Goal: Transaction & Acquisition: Subscribe to service/newsletter

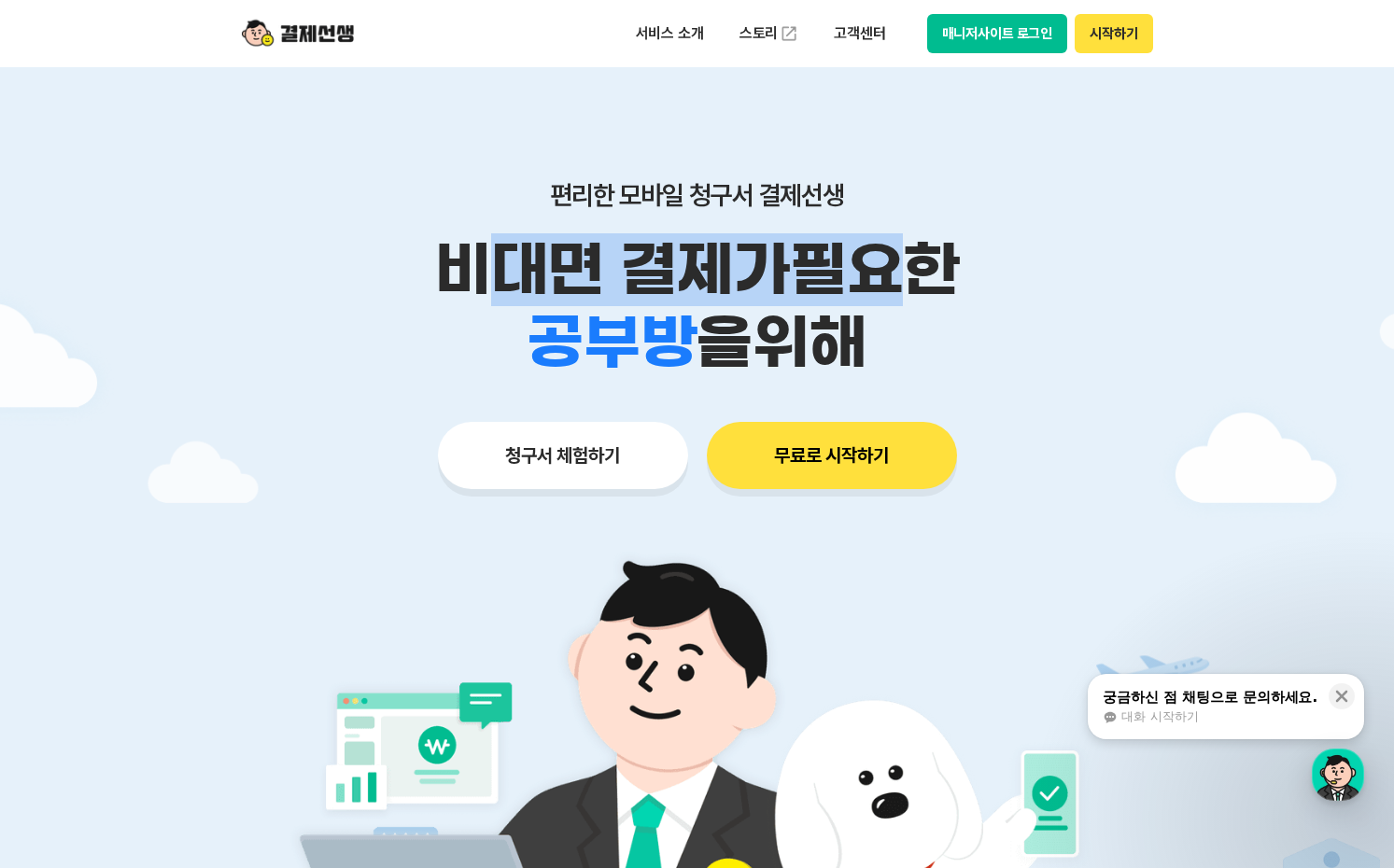
drag, startPoint x: 497, startPoint y: 268, endPoint x: 929, endPoint y: 271, distance: 432.0
click at [929, 271] on p "비대면 결제가 필요한" at bounding box center [697, 269] width 956 height 72
click at [929, 272] on p "비대면 결제가 필요한" at bounding box center [697, 269] width 956 height 72
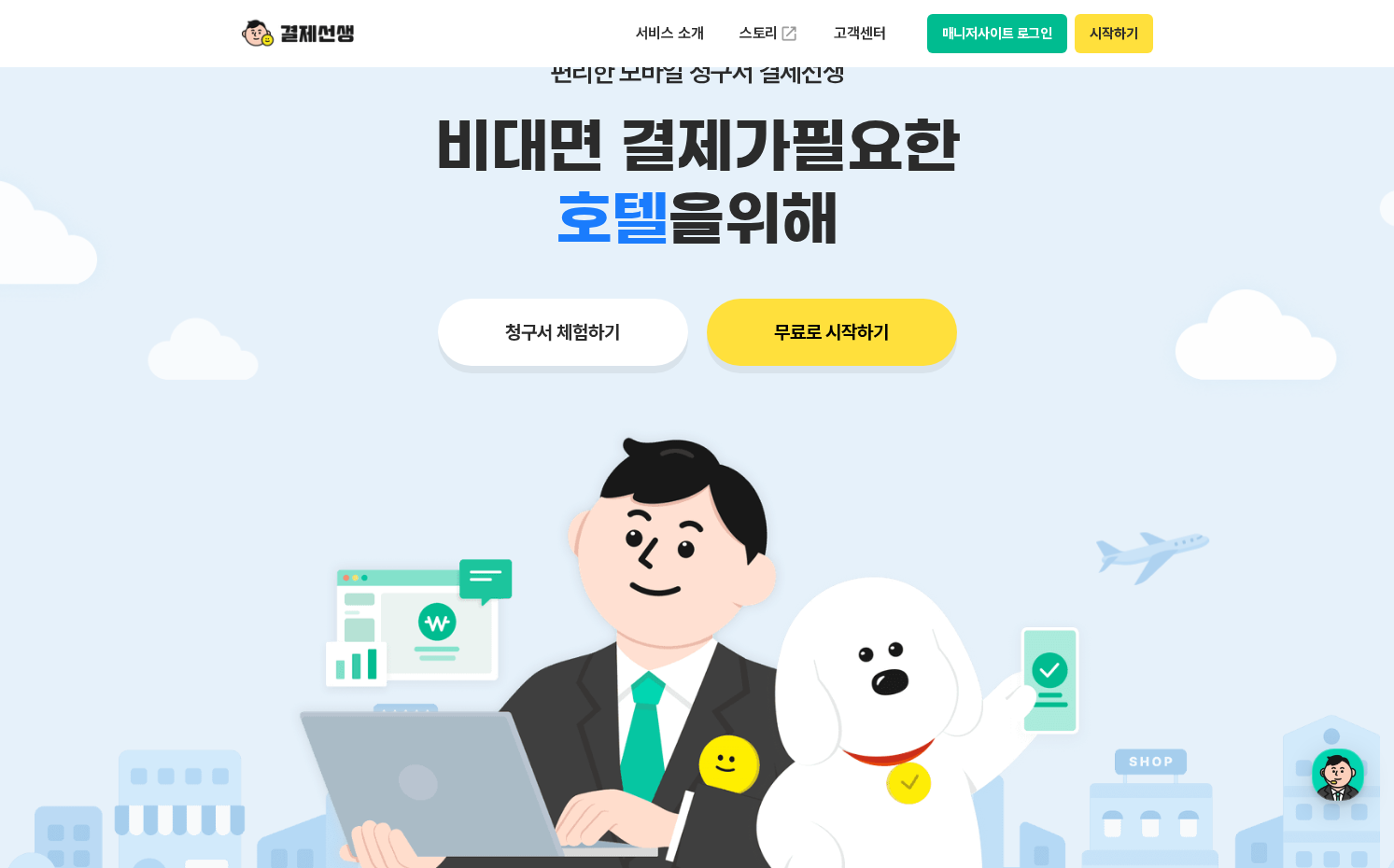
scroll to position [93, 0]
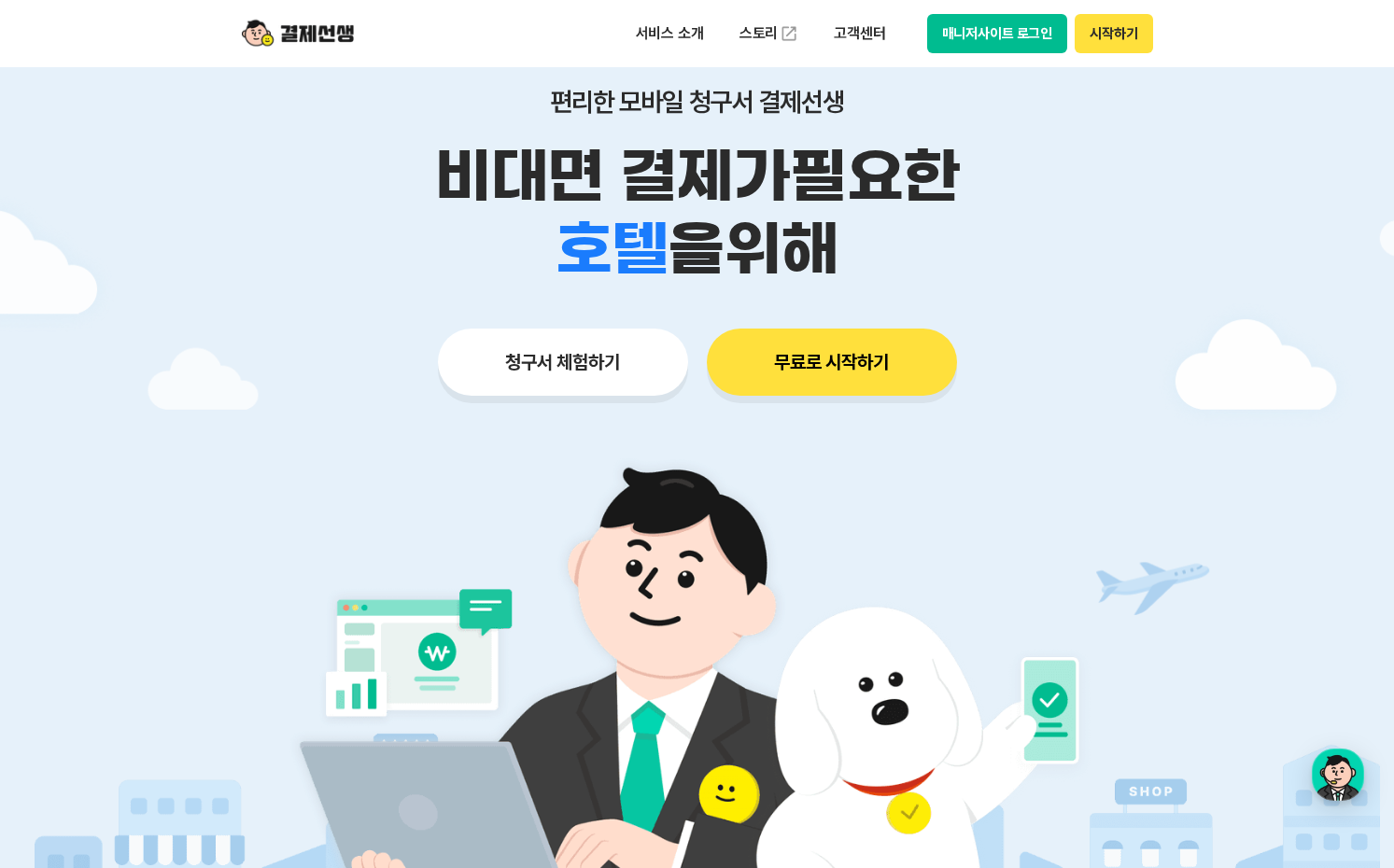
click at [840, 346] on button "무료로 시작하기" at bounding box center [831, 362] width 250 height 68
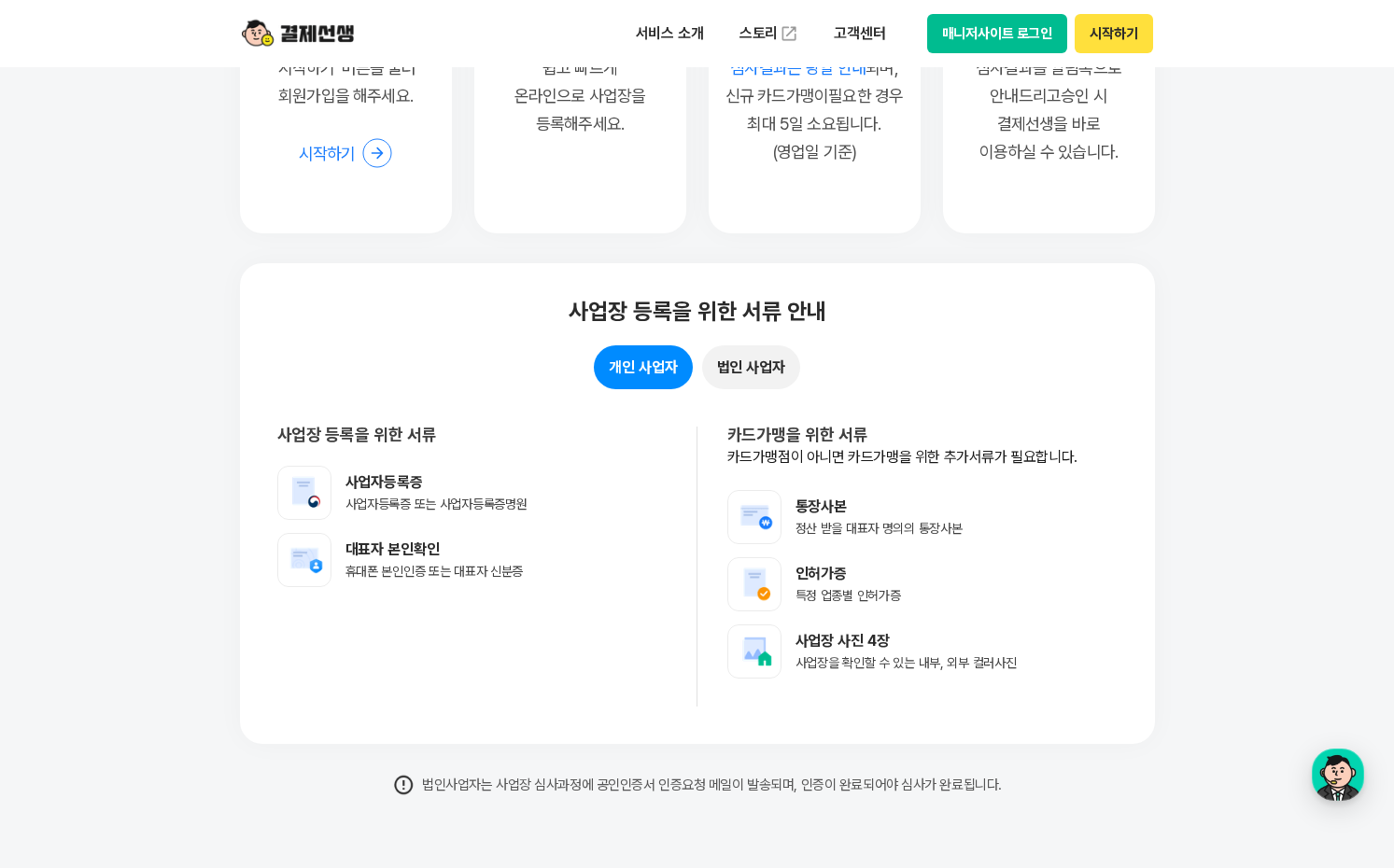
scroll to position [14556, 0]
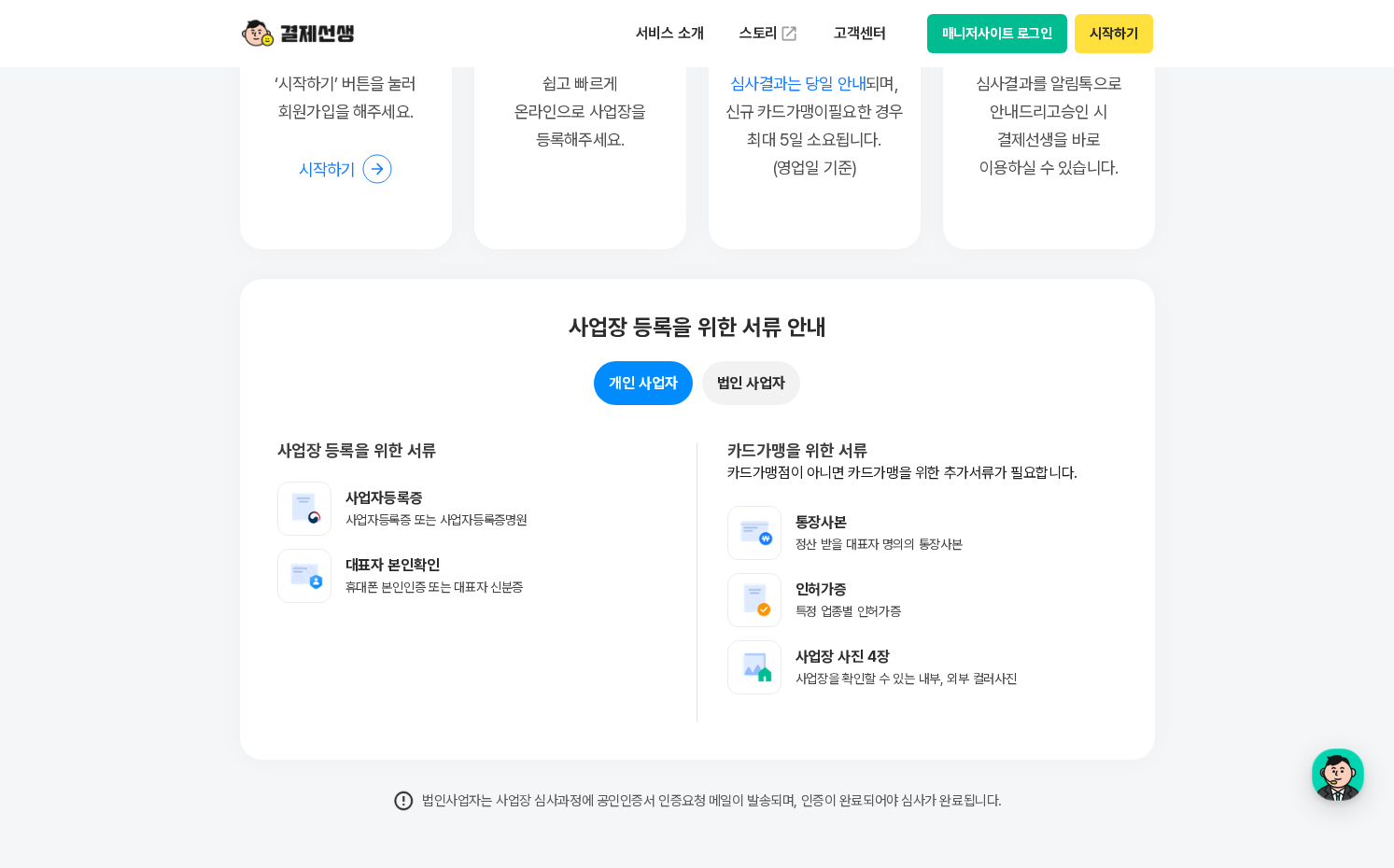
click at [742, 398] on button "법인 사업자" at bounding box center [750, 383] width 98 height 44
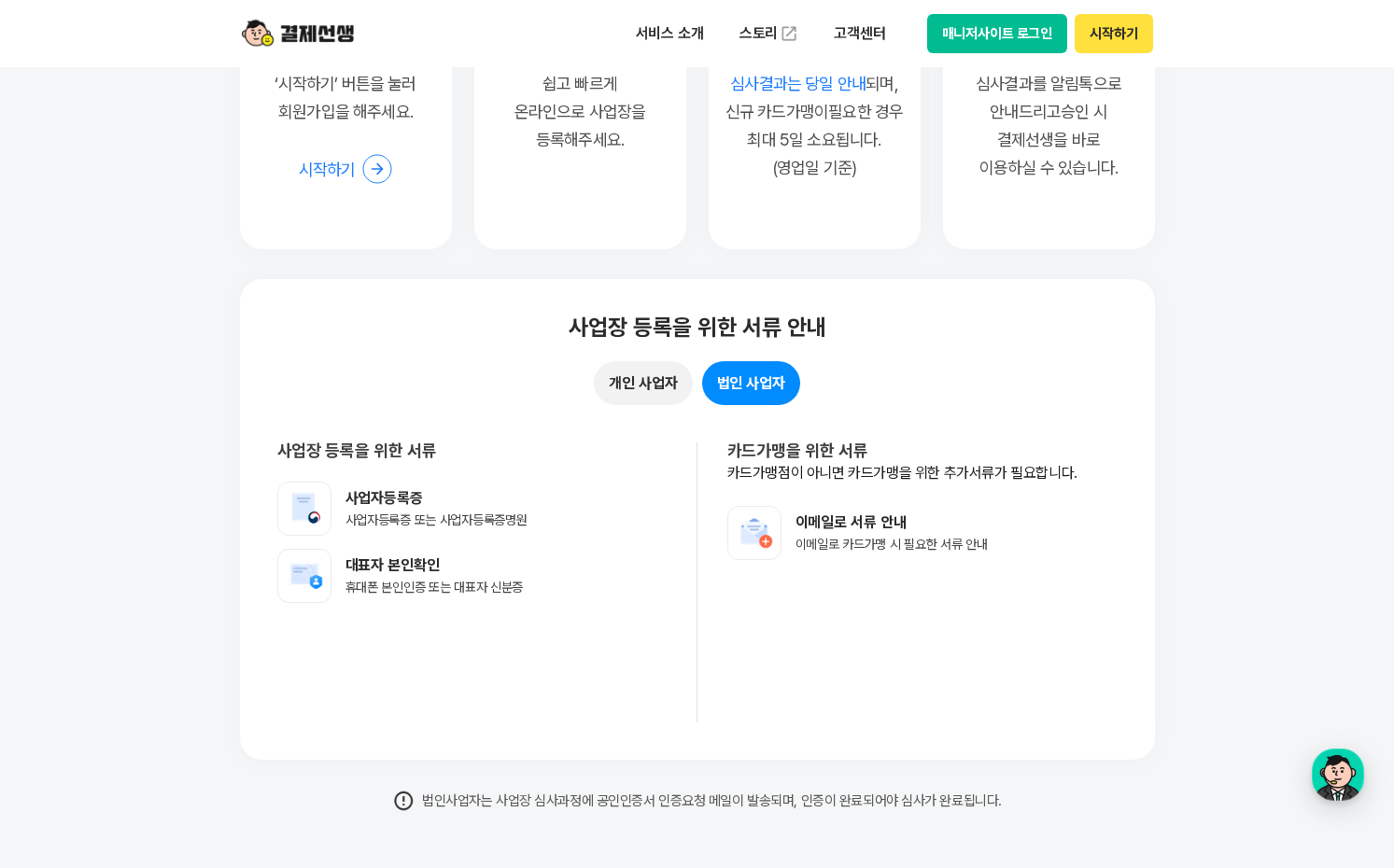
click at [647, 401] on button "개인 사업자" at bounding box center [643, 383] width 98 height 44
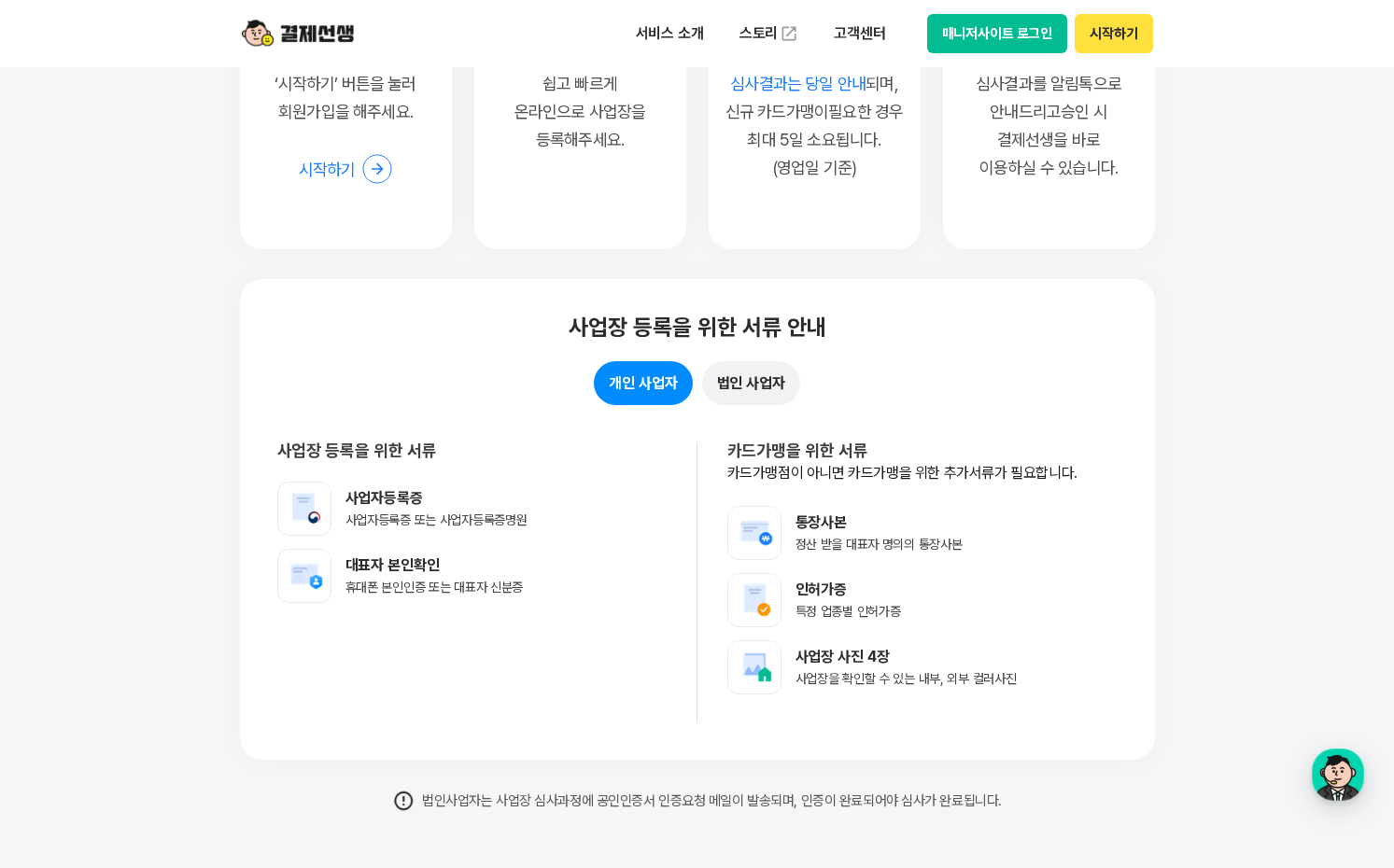
click at [710, 394] on button "법인 사업자" at bounding box center [750, 383] width 98 height 44
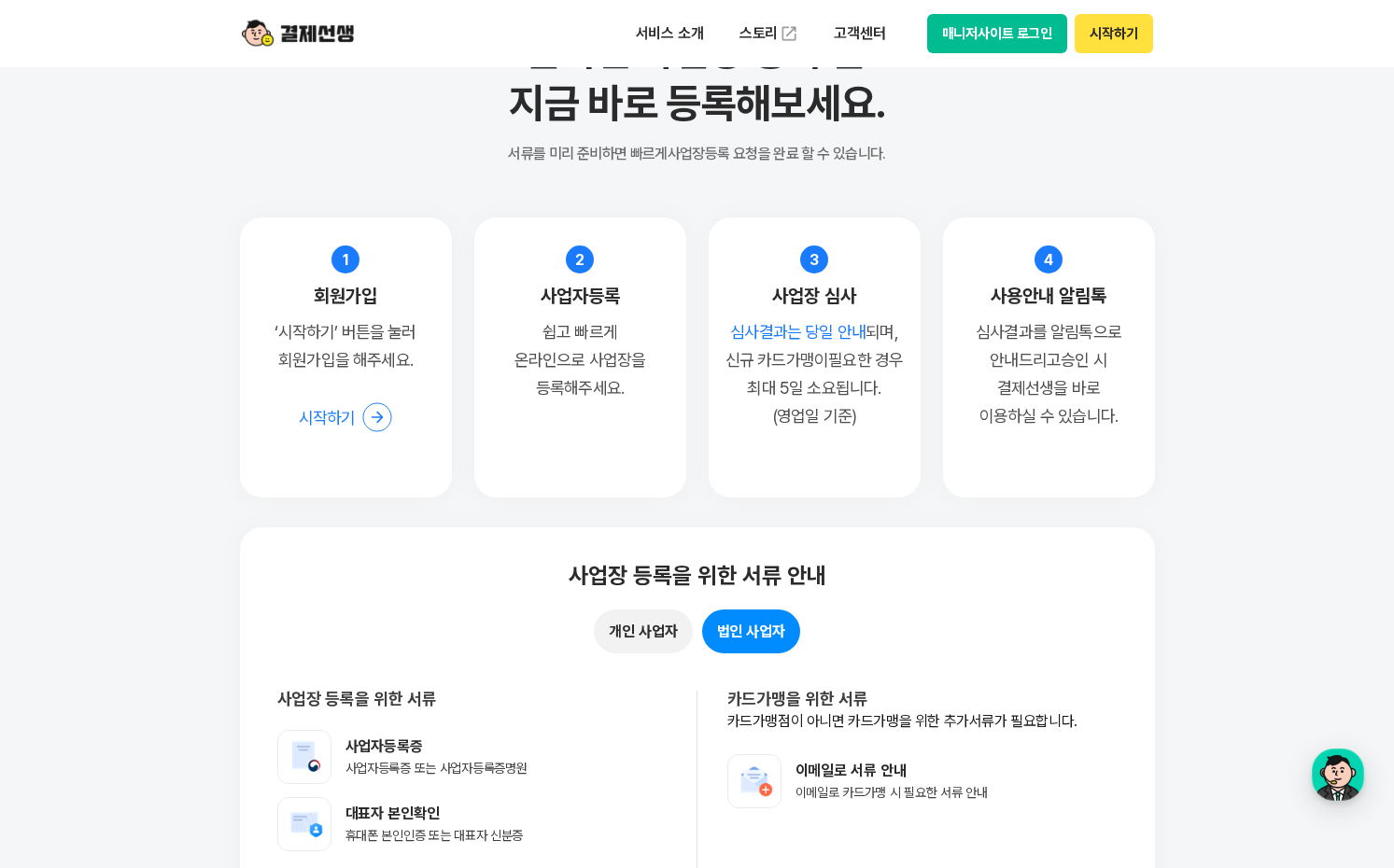
scroll to position [14276, 0]
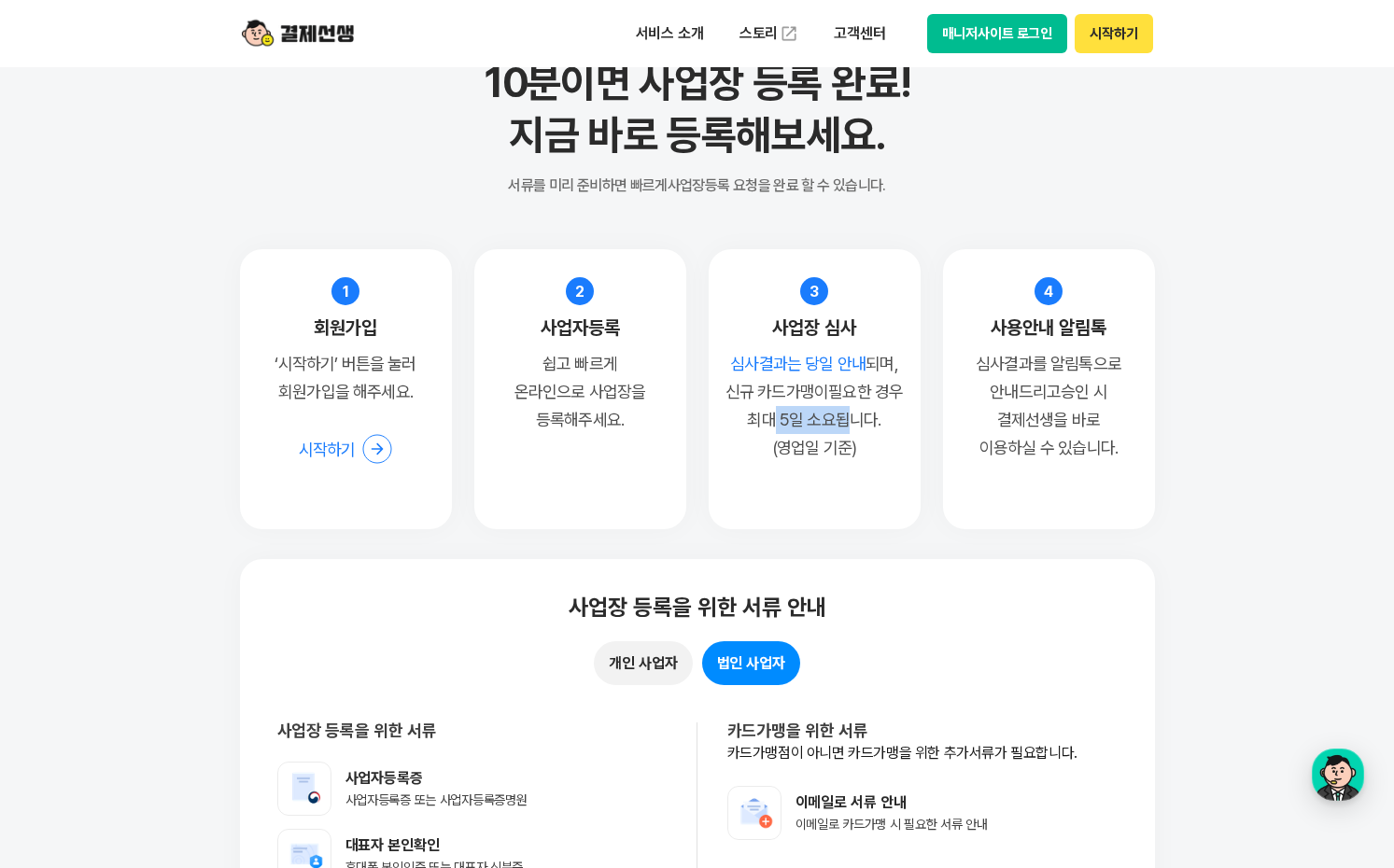
drag, startPoint x: 762, startPoint y: 419, endPoint x: 832, endPoint y: 421, distance: 70.0
click at [832, 421] on p "심사결과는 당일 안내 되며, 신규 카드가맹이 필요한 경우 최대 5일 소요됩니다. (영업일 기준)" at bounding box center [814, 406] width 178 height 112
click at [874, 421] on p "심사결과는 당일 안내 되며, 신규 카드가맹이 필요한 경우 최대 5일 소요됩니다. (영업일 기준)" at bounding box center [814, 406] width 178 height 112
click at [186, 180] on section "쉽고 빠른 등록절차 10분이면 사업장 등록 완료! 지금 바로 등록해보세요. 서류를 미리 준비하면 빠르게 사업장등록 요청을 완료 할 수 있습니다…" at bounding box center [697, 542] width 1394 height 1322
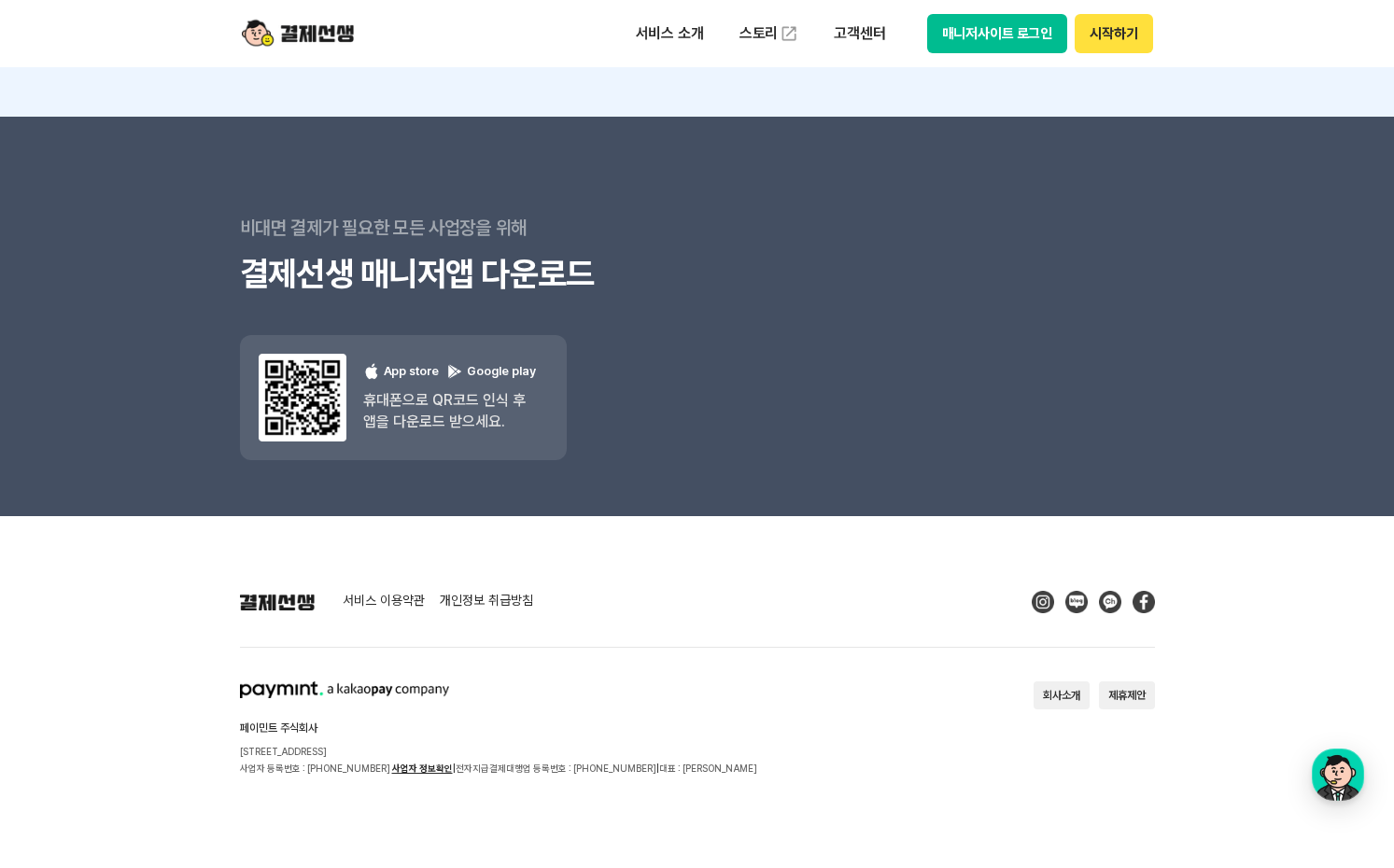
scroll to position [16699, 0]
